Goal: Transaction & Acquisition: Obtain resource

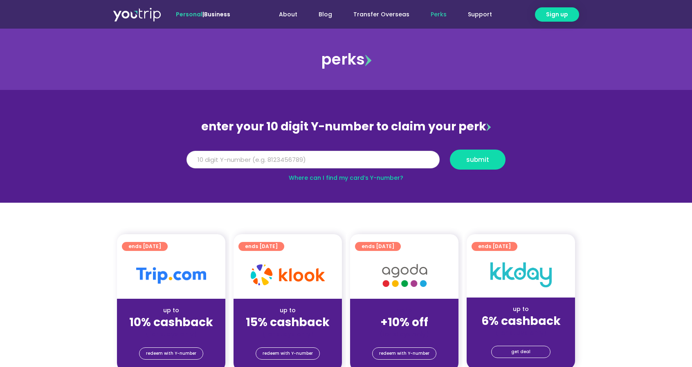
click at [214, 158] on input "Y Number" at bounding box center [312, 160] width 253 height 18
type input "8138085437"
click at [484, 161] on span "submit" at bounding box center [477, 160] width 23 height 6
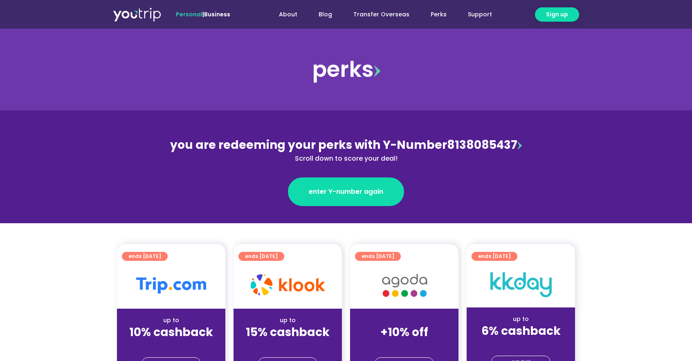
scroll to position [204, 0]
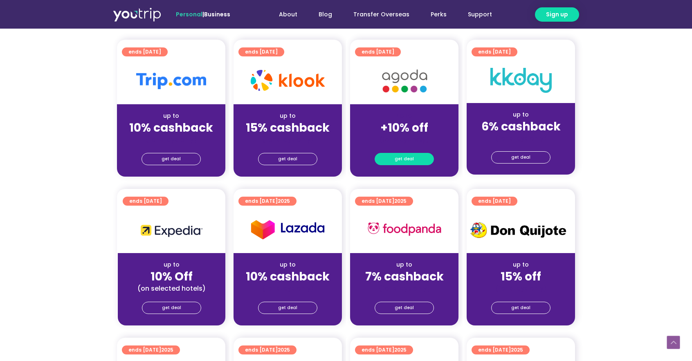
click at [415, 160] on link "get deal" at bounding box center [403, 159] width 59 height 12
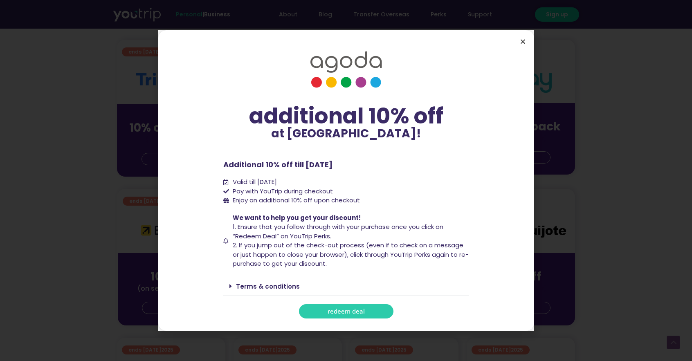
click at [524, 40] on icon "Close" at bounding box center [522, 41] width 6 height 6
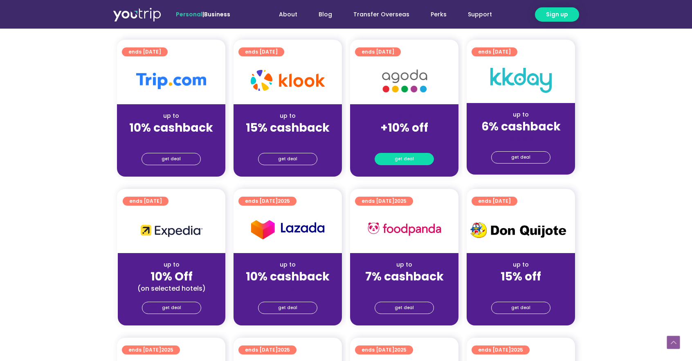
click at [397, 161] on span "get deal" at bounding box center [403, 158] width 19 height 11
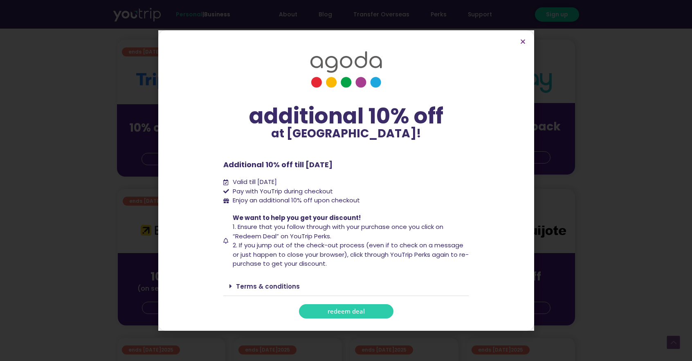
click at [344, 308] on span "redeem deal" at bounding box center [345, 311] width 37 height 6
